Goal: Transaction & Acquisition: Subscribe to service/newsletter

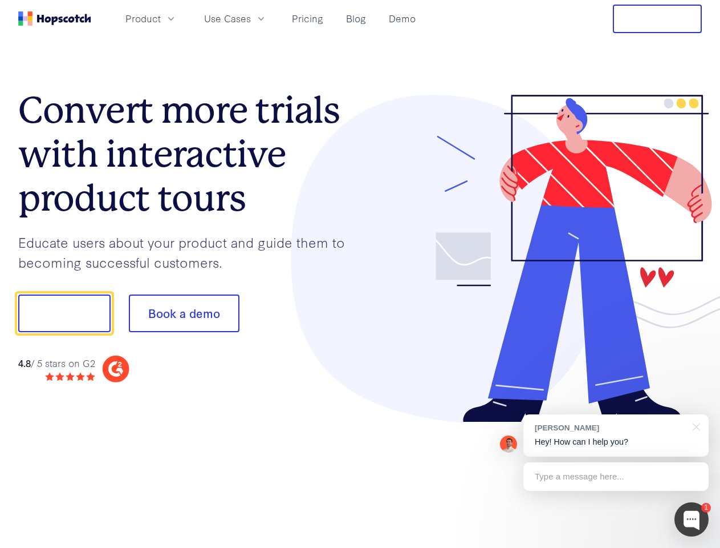
click at [360, 274] on div at bounding box center [531, 259] width 342 height 328
click at [161, 18] on span "Product" at bounding box center [142, 18] width 35 height 14
click at [251, 18] on span "Use Cases" at bounding box center [227, 18] width 47 height 14
click at [658, 19] on button "Free Trial" at bounding box center [657, 19] width 89 height 29
click at [64, 313] on button "Show me!" at bounding box center [64, 313] width 92 height 38
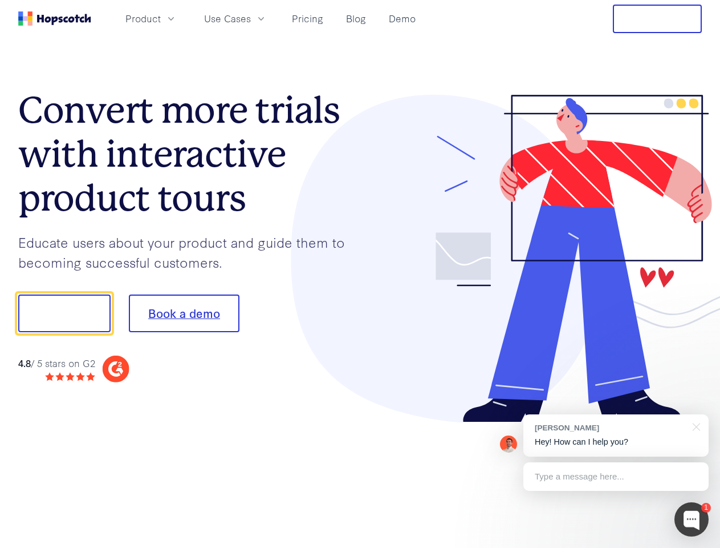
click at [184, 313] on button "Book a demo" at bounding box center [184, 313] width 111 height 38
click at [692, 519] on div at bounding box center [692, 519] width 34 height 34
click at [616, 435] on div "[PERSON_NAME] Hey! How can I help you?" at bounding box center [616, 435] width 185 height 42
click at [695, 425] on div at bounding box center [602, 388] width 214 height 228
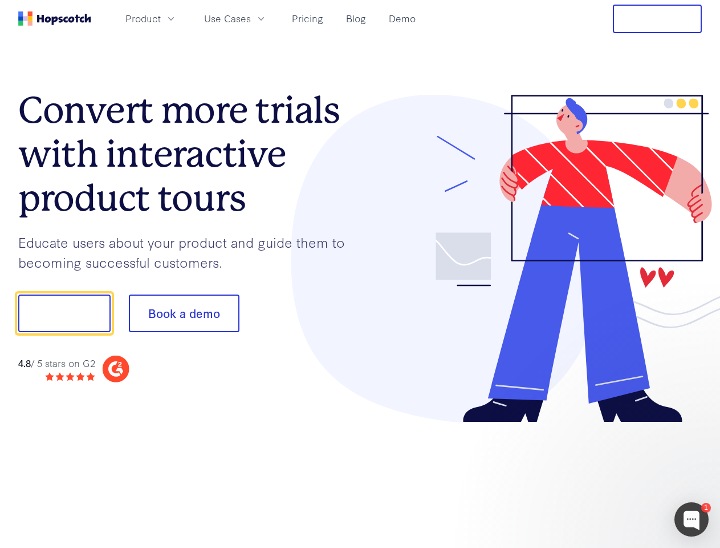
click at [616, 476] on div at bounding box center [602, 388] width 214 height 228
